Goal: Information Seeking & Learning: Learn about a topic

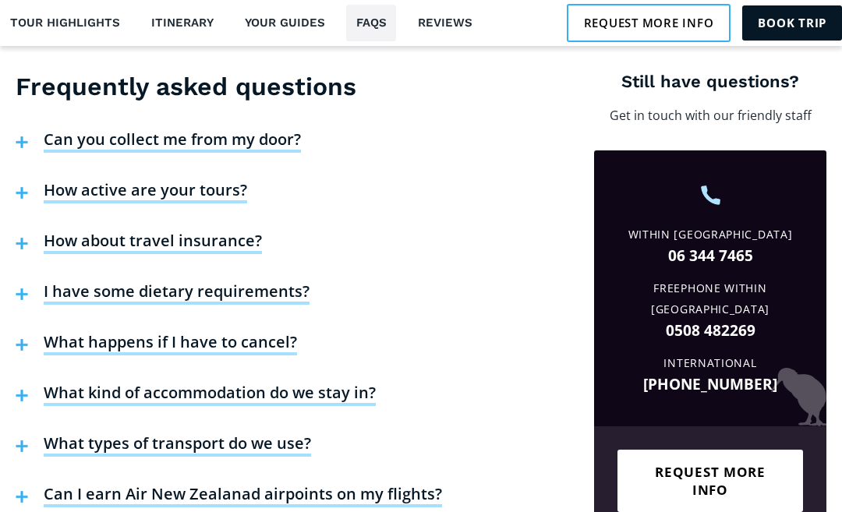
scroll to position [3640, 0]
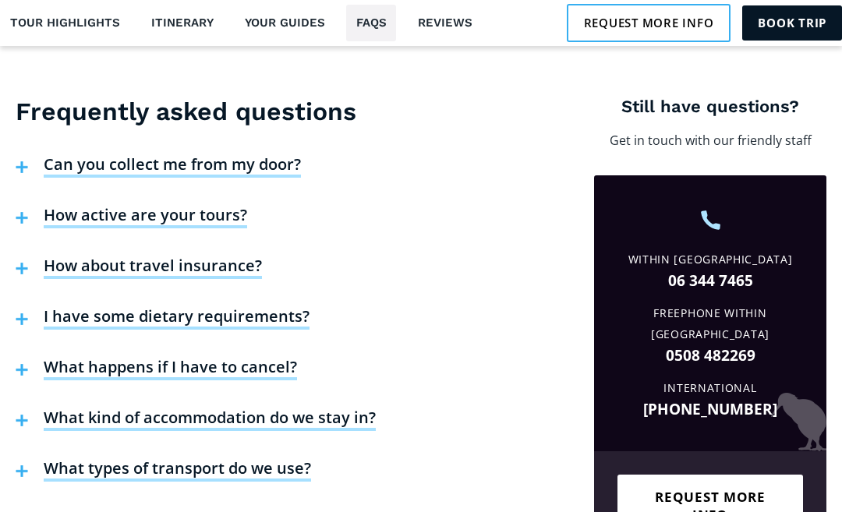
click at [360, 509] on h4 "Can I earn Air New Zealanad airpoints on my flights?" at bounding box center [243, 520] width 399 height 23
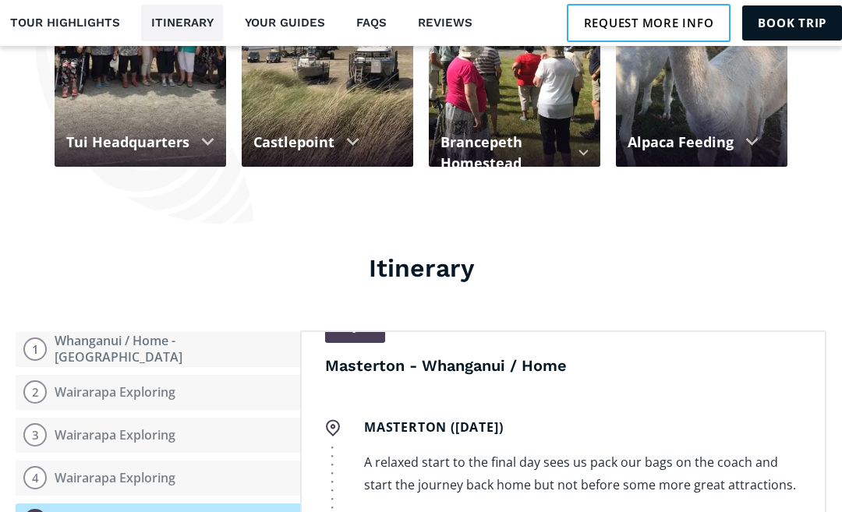
scroll to position [3134, 0]
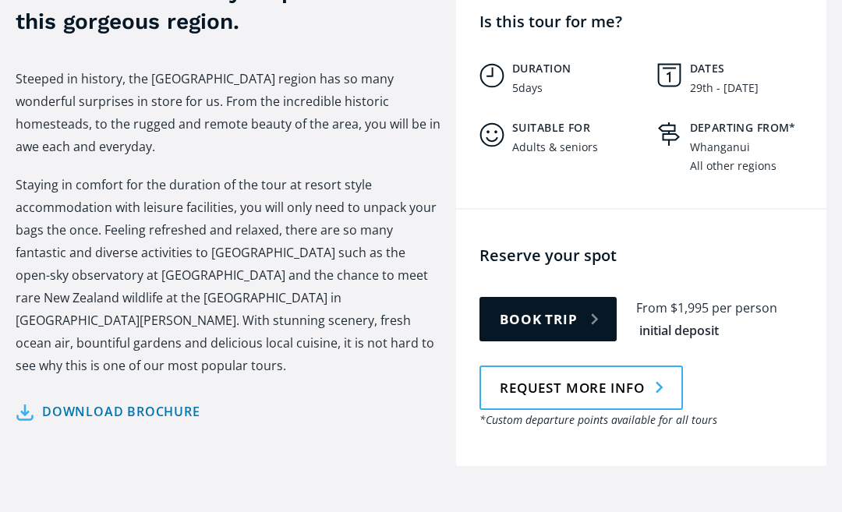
scroll to position [632, 0]
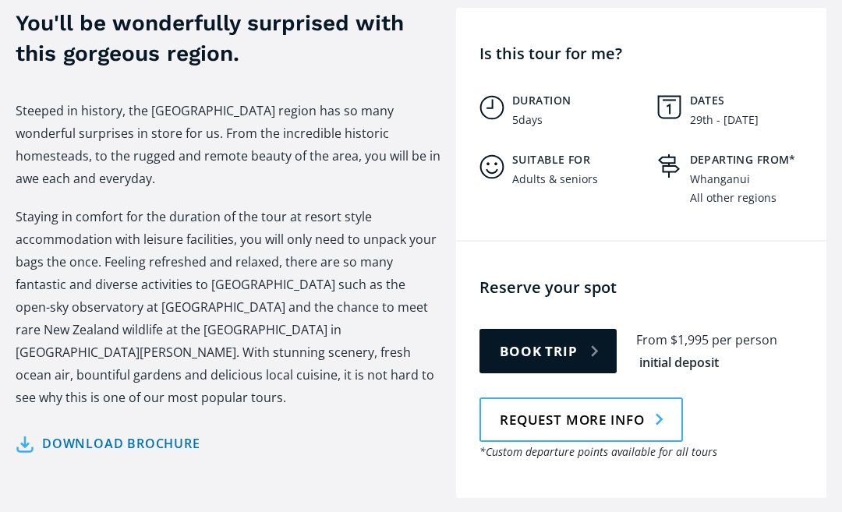
click at [142, 433] on link "Download brochure" at bounding box center [108, 444] width 185 height 23
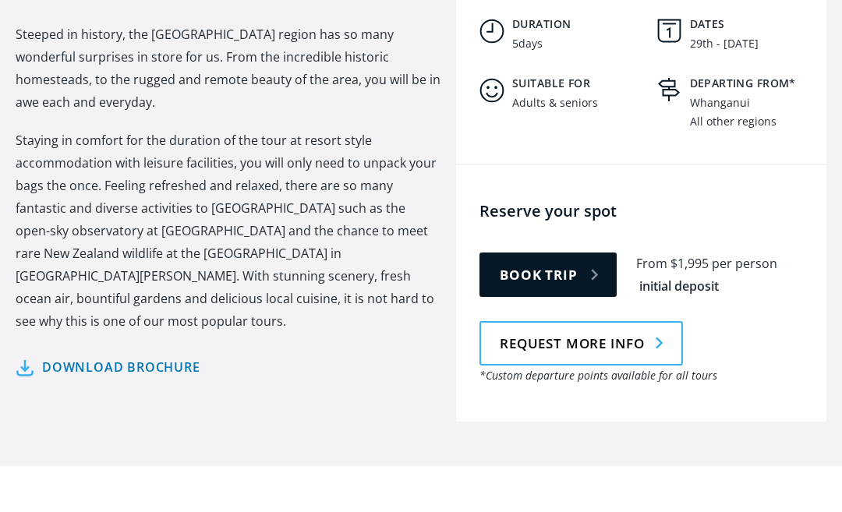
click at [609, 368] on link "Request more info" at bounding box center [582, 390] width 204 height 44
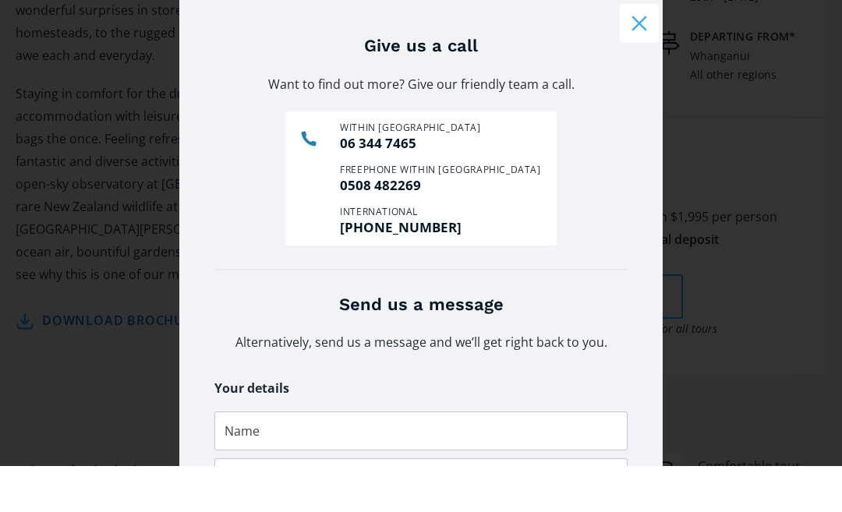
scroll to position [608, 0]
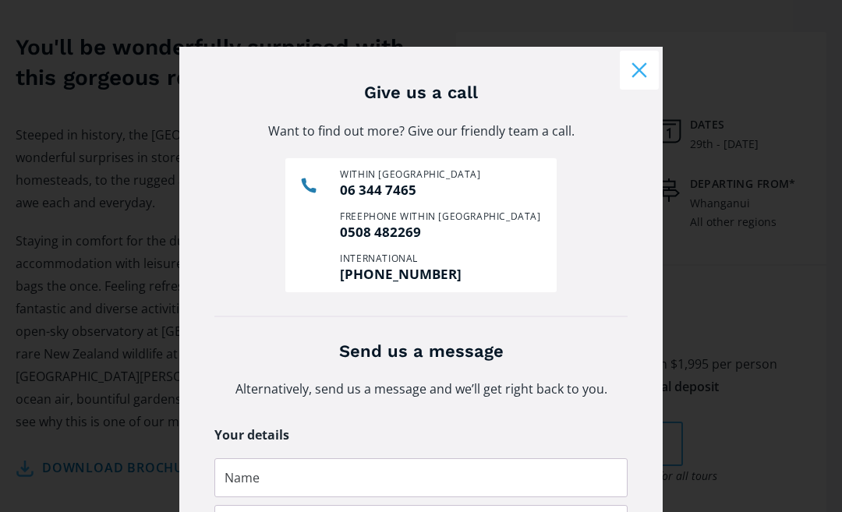
click at [641, 65] on button "Close modal" at bounding box center [639, 70] width 39 height 39
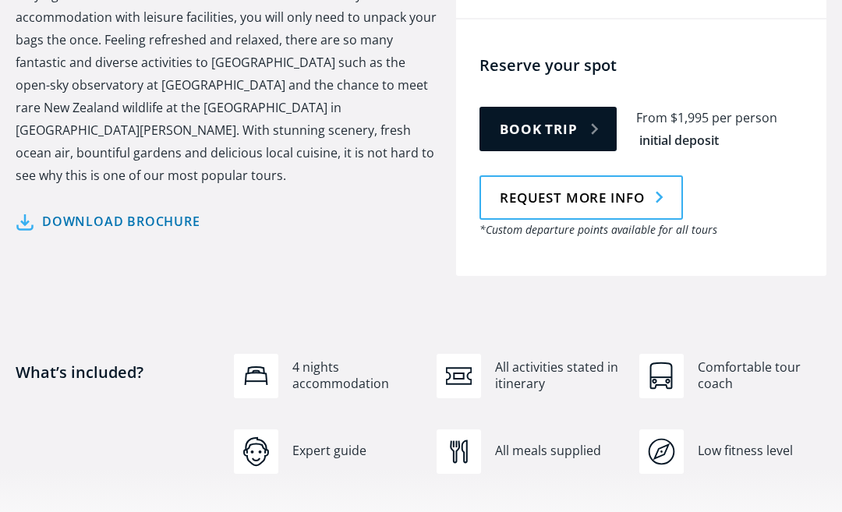
scroll to position [853, 0]
click at [137, 211] on link "Download brochure" at bounding box center [108, 222] width 185 height 23
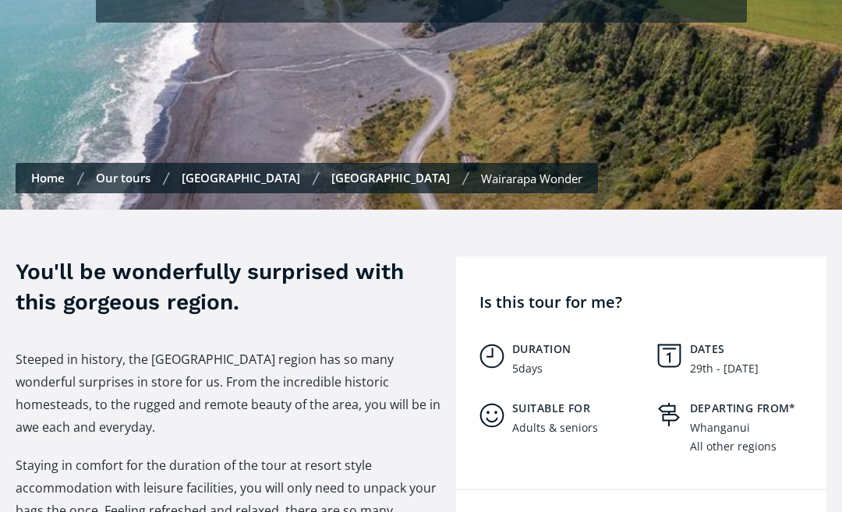
click at [755, 441] on div "All other regions" at bounding box center [733, 447] width 87 height 13
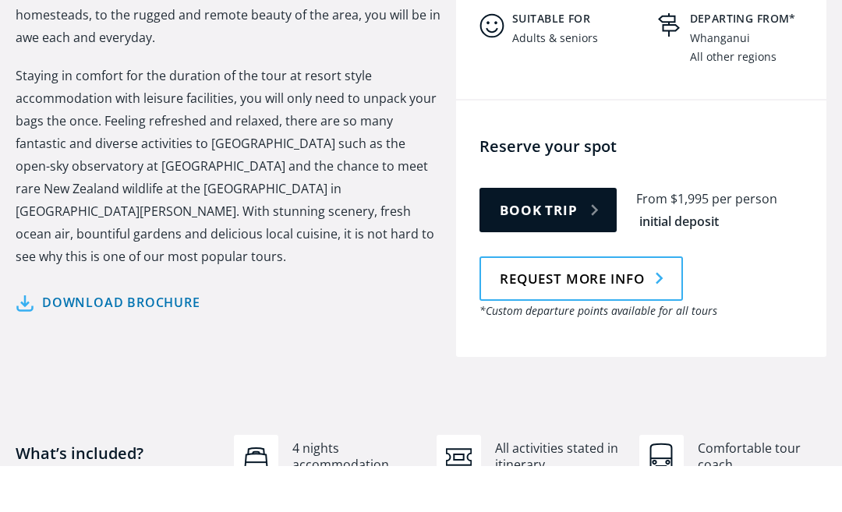
scroll to position [728, 0]
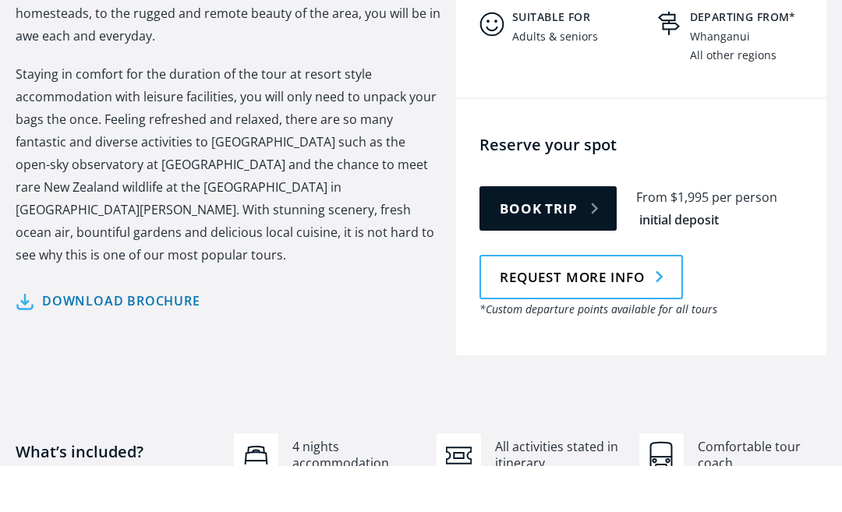
click at [573, 232] on link "Book trip" at bounding box center [548, 254] width 137 height 44
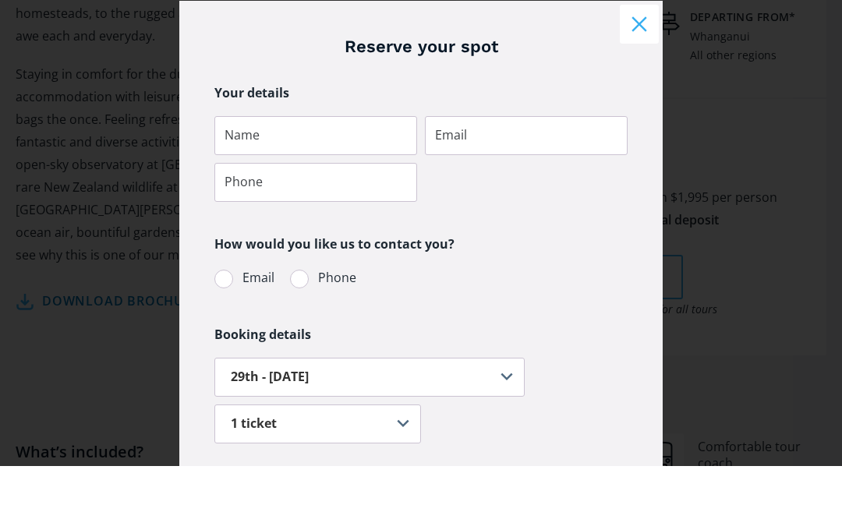
click at [640, 51] on button "Close modal" at bounding box center [639, 70] width 39 height 39
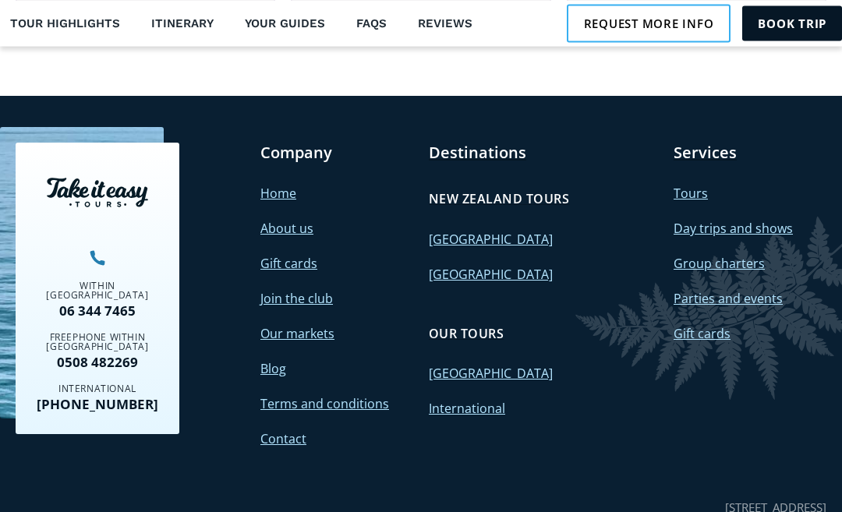
scroll to position [5553, 0]
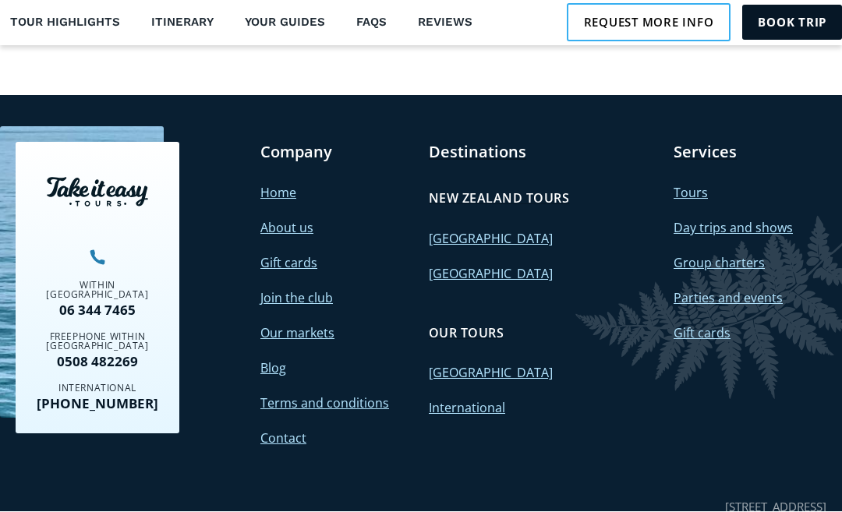
click at [466, 231] on link "[GEOGRAPHIC_DATA]" at bounding box center [491, 239] width 124 height 17
